Goal: Book appointment/travel/reservation

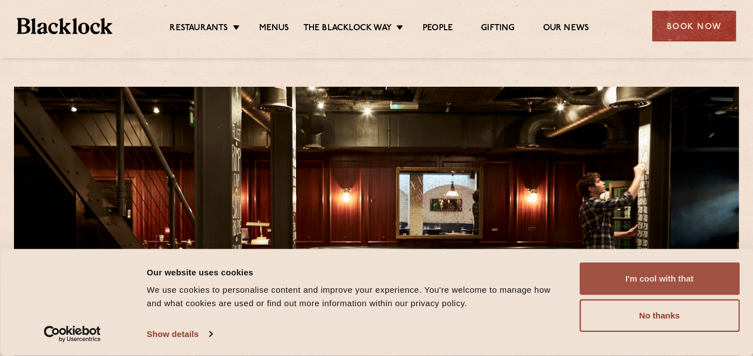
click at [652, 278] on button "I'm cool with that" at bounding box center [660, 279] width 160 height 32
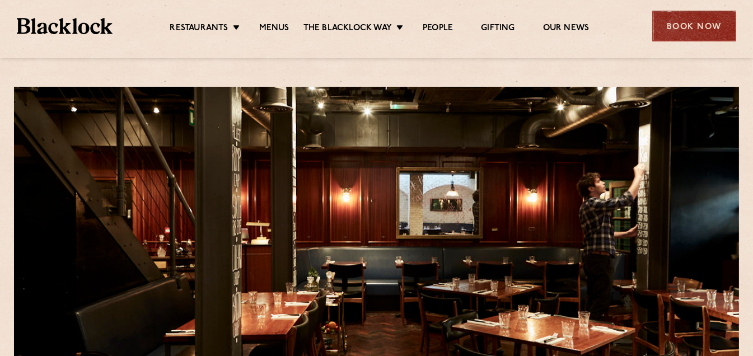
click at [700, 24] on div "Book Now" at bounding box center [694, 26] width 84 height 31
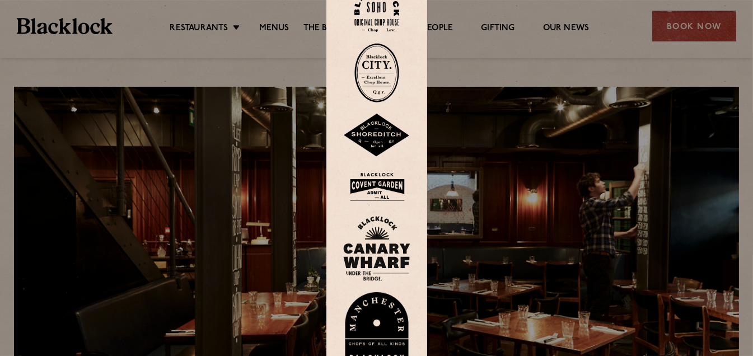
click at [381, 15] on img at bounding box center [376, 9] width 45 height 45
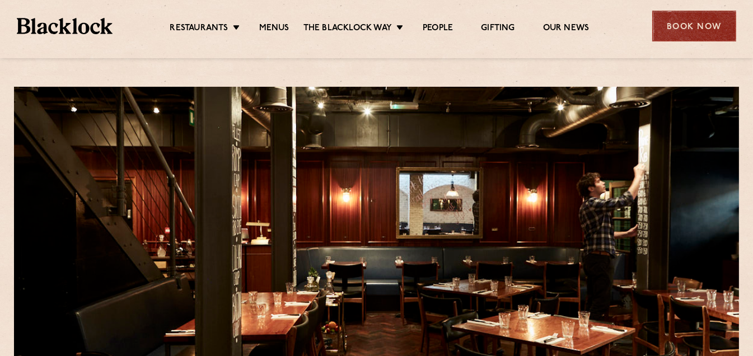
click at [701, 25] on div "Book Now" at bounding box center [694, 26] width 84 height 31
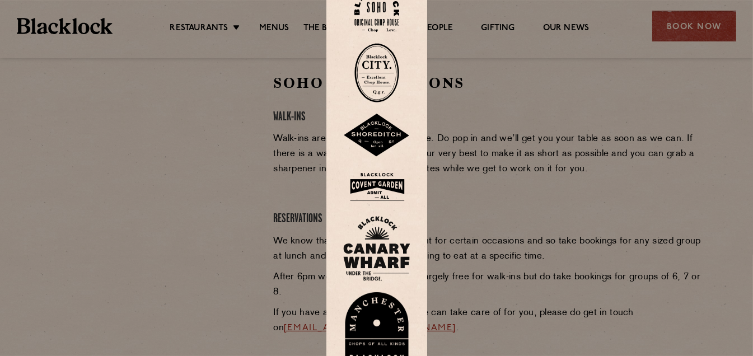
scroll to position [365, 0]
click at [254, 216] on div at bounding box center [376, 178] width 753 height 356
